Goal: Information Seeking & Learning: Learn about a topic

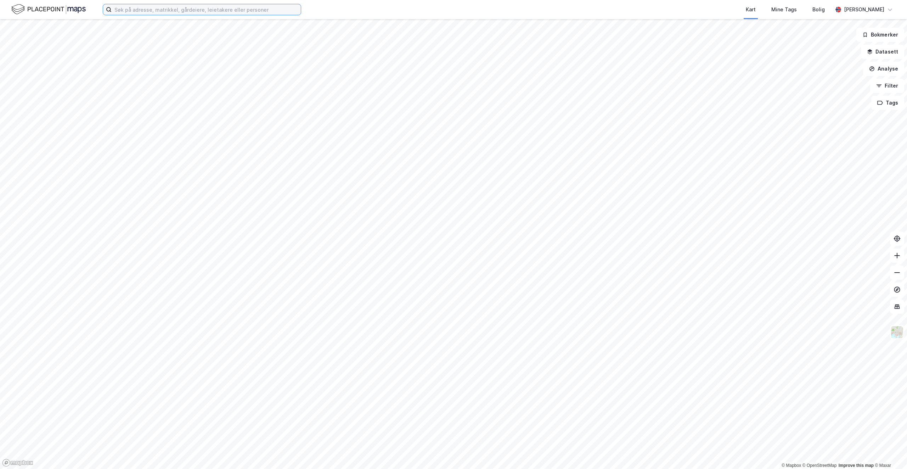
click at [144, 7] on input at bounding box center [206, 9] width 189 height 11
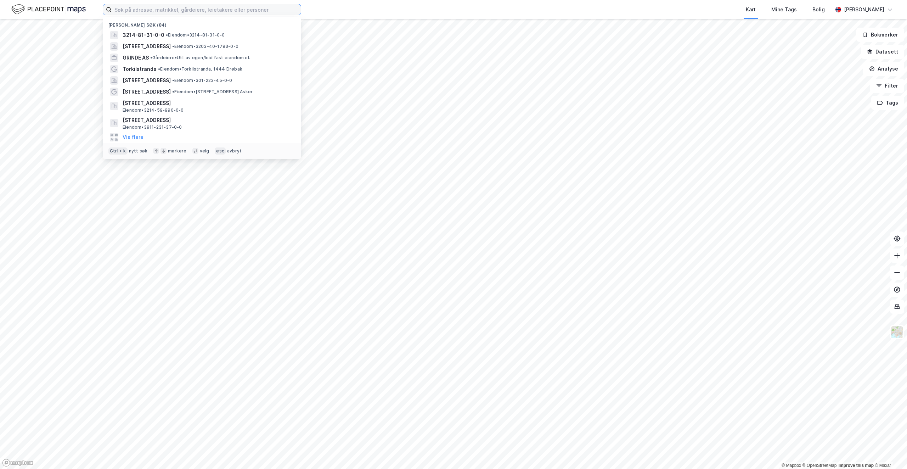
type input "n"
click at [174, 12] on input at bounding box center [206, 9] width 189 height 11
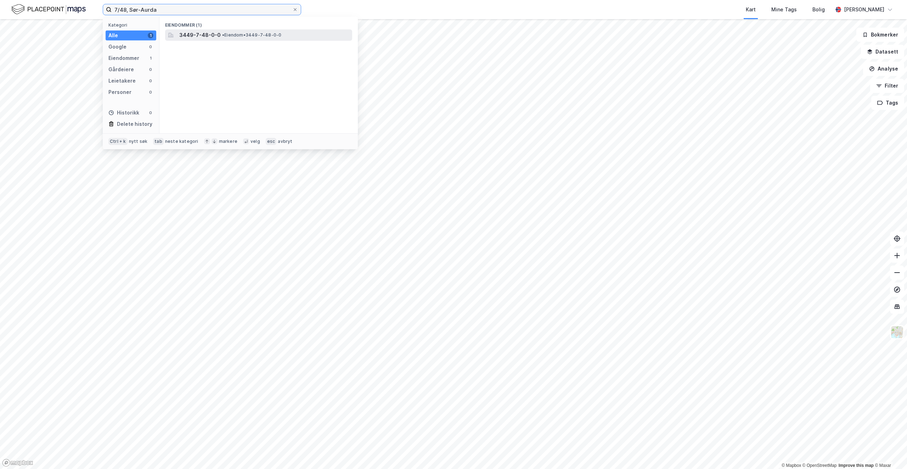
type input "7/48, Sør-Aurda"
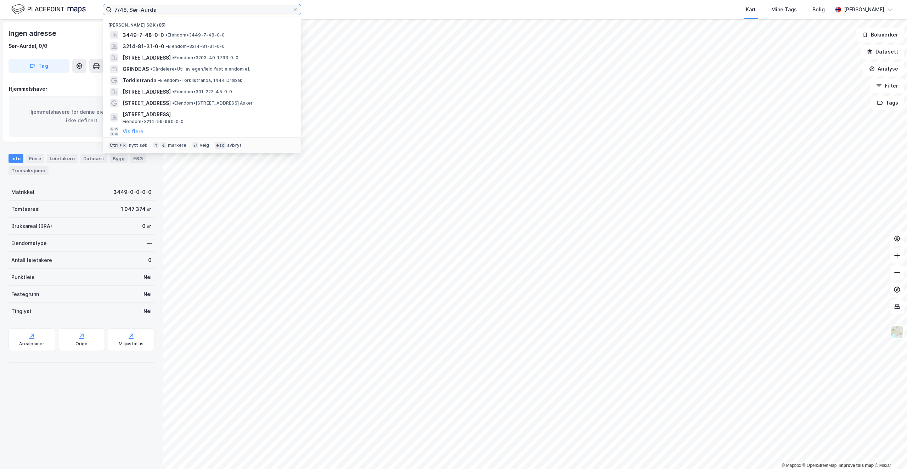
click at [171, 5] on input "7/48, Sør-Aurda" at bounding box center [202, 9] width 181 height 11
click at [172, 33] on span "• Eiendom • 3449-7-48-0-0" at bounding box center [194, 35] width 59 height 6
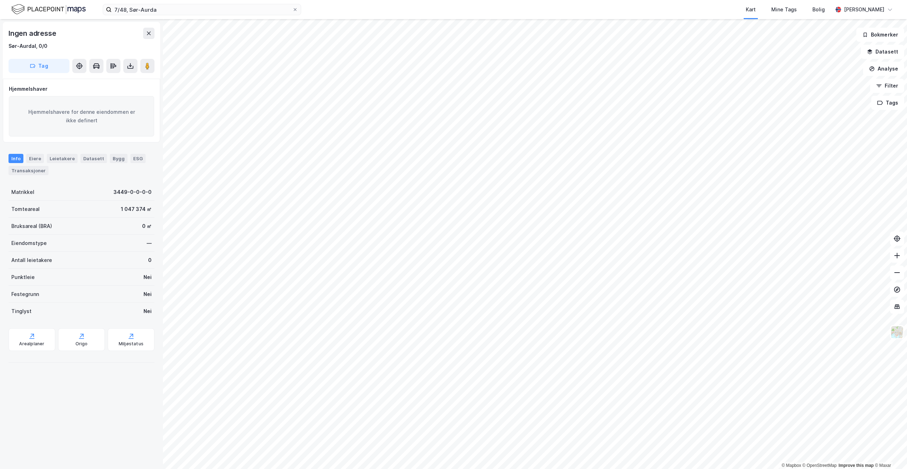
click at [543, 468] on html "7/48, Sør-Aurda Kart Mine Tags Bolig [PERSON_NAME] © Mapbox © OpenStreetMap Imp…" at bounding box center [453, 234] width 907 height 469
click at [476, 468] on html "7/48, Sør-Aurda Kart Mine Tags Bolig [PERSON_NAME] © Mapbox © OpenStreetMap Imp…" at bounding box center [453, 234] width 907 height 469
click at [128, 69] on icon at bounding box center [130, 65] width 7 height 7
click at [104, 83] on div "Last ned grunnbok" at bounding box center [99, 79] width 75 height 11
click at [107, 93] on div "Last ned matrikkelrapport" at bounding box center [104, 92] width 58 height 6
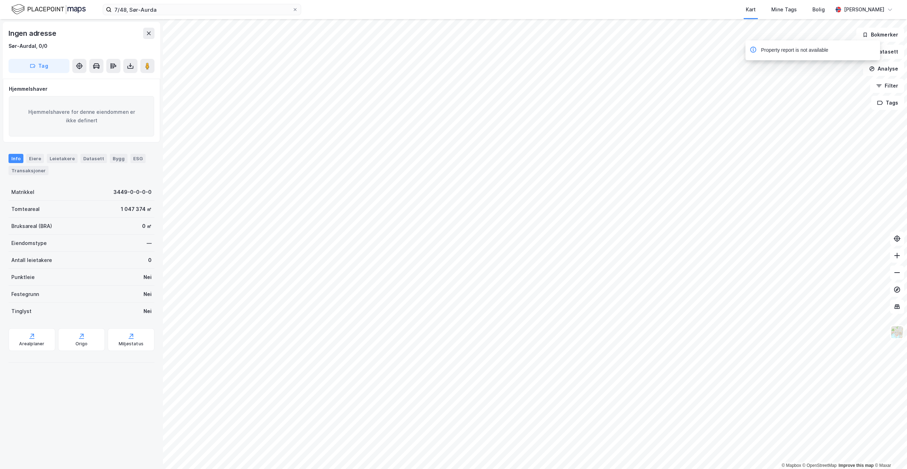
click at [121, 113] on div "Hjemmelshavere for denne eiendommen er ikke definert" at bounding box center [81, 116] width 145 height 40
